Goal: Task Accomplishment & Management: Use online tool/utility

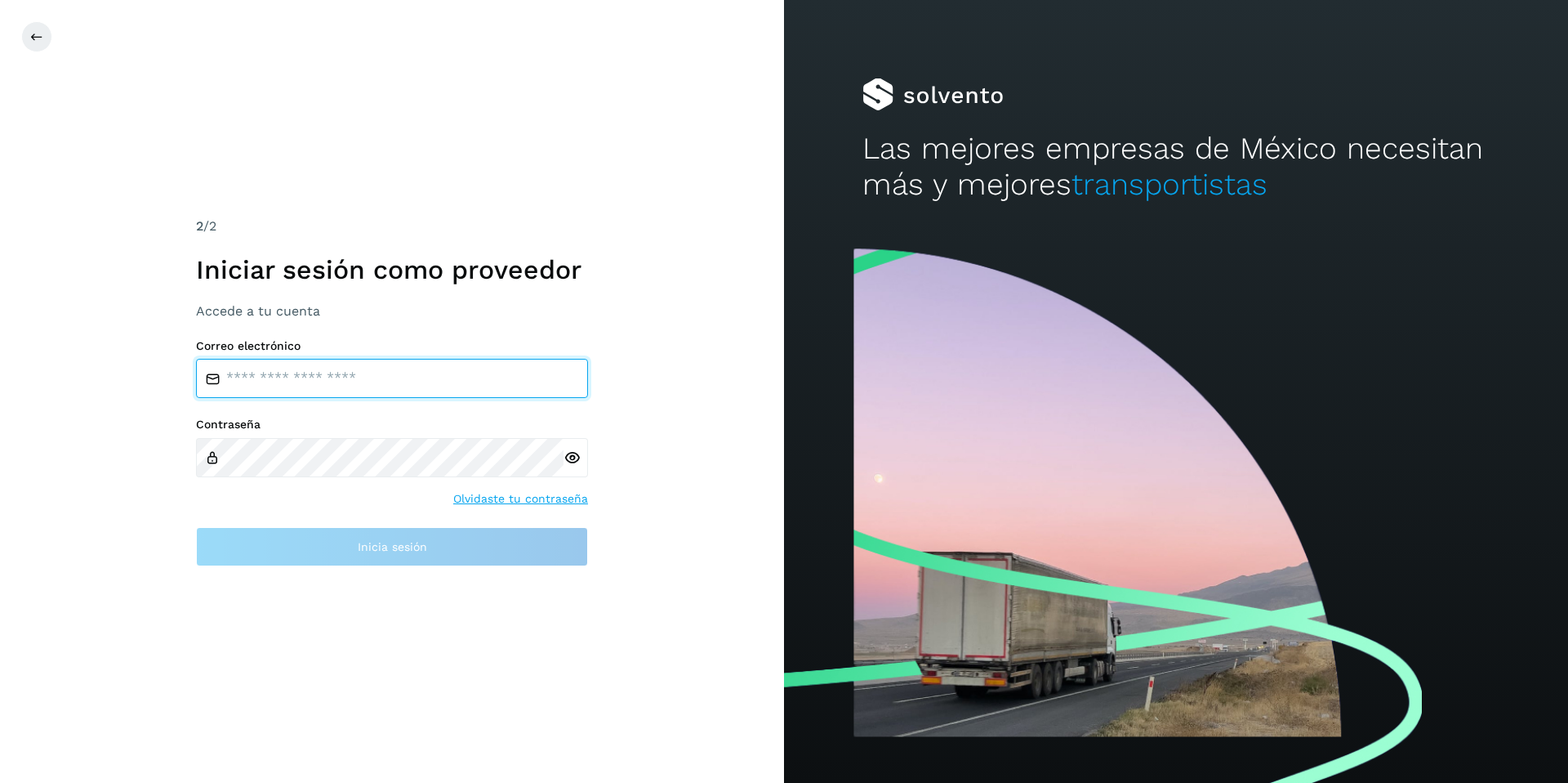
click at [305, 379] on input "email" at bounding box center [392, 378] width 392 height 40
click at [28, 35] on button at bounding box center [36, 36] width 31 height 31
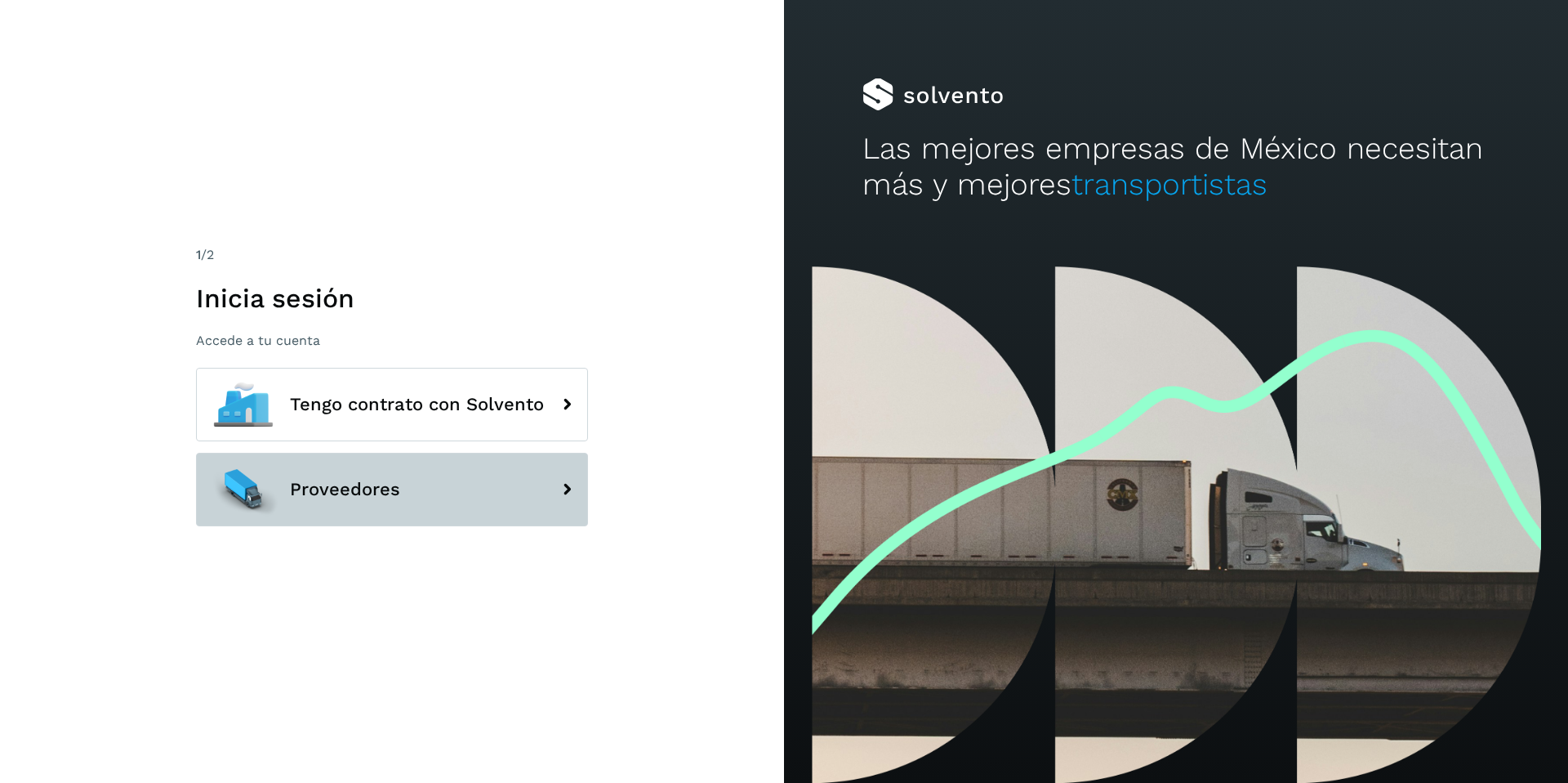
click at [410, 499] on button "Proveedores" at bounding box center [392, 489] width 392 height 73
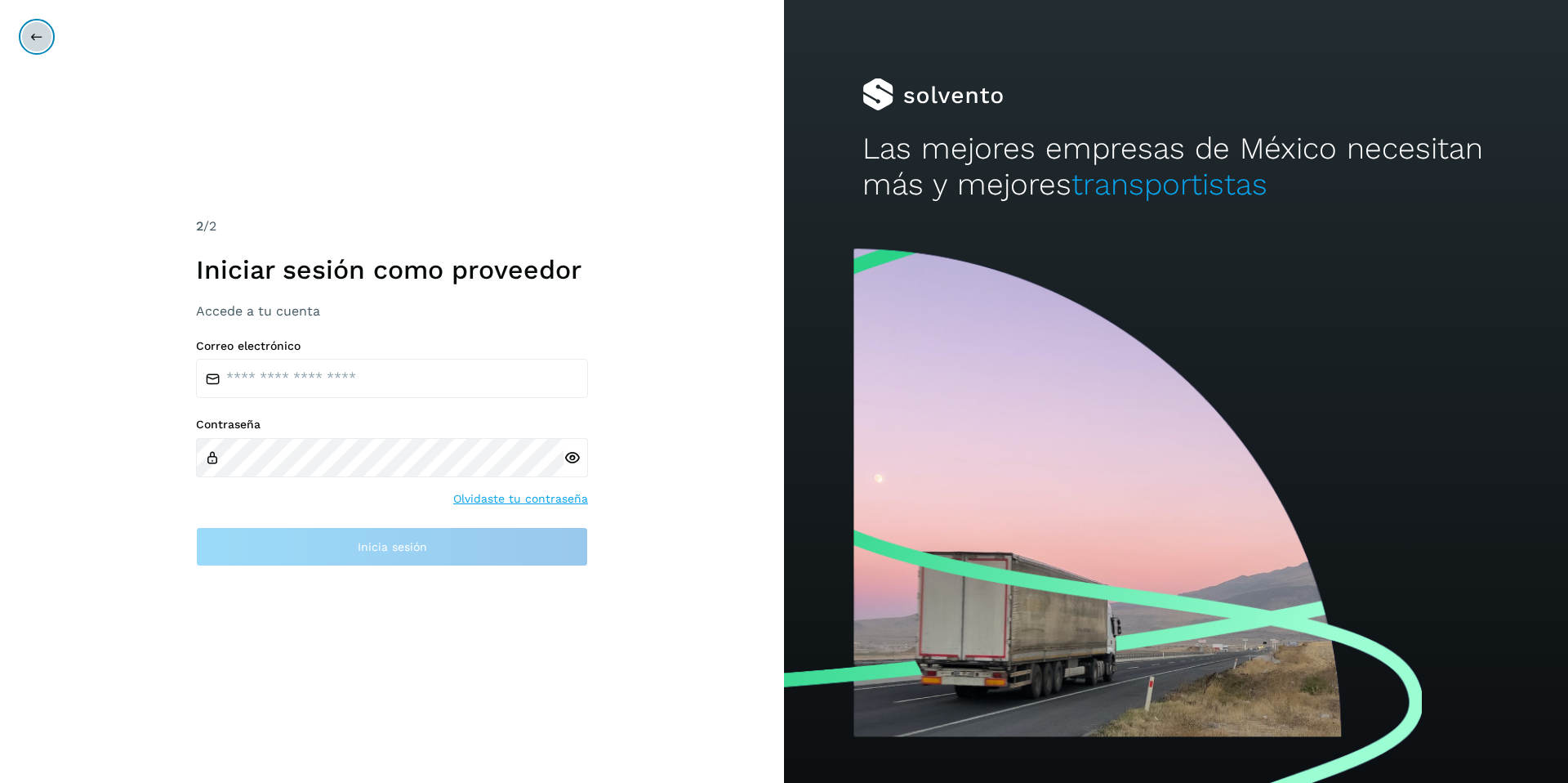
click at [40, 26] on button at bounding box center [36, 36] width 31 height 31
